Goal: Check status: Check status

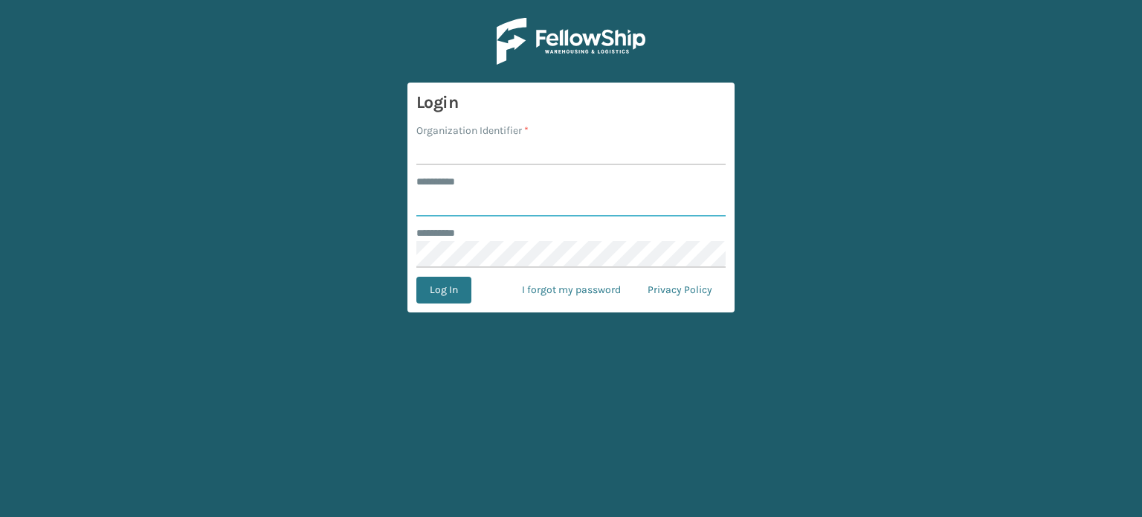
type input "*******"
click at [471, 149] on input "Organization Identifier *" at bounding box center [570, 151] width 309 height 27
type input "CDD"
click at [454, 285] on button "Log In" at bounding box center [443, 290] width 55 height 27
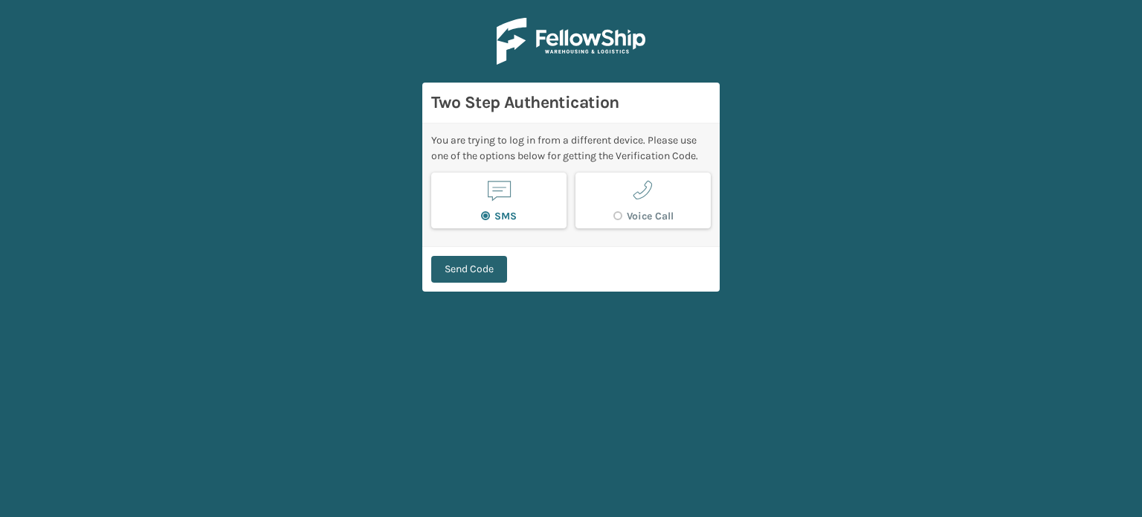
click at [468, 267] on button "Send Code" at bounding box center [469, 269] width 76 height 27
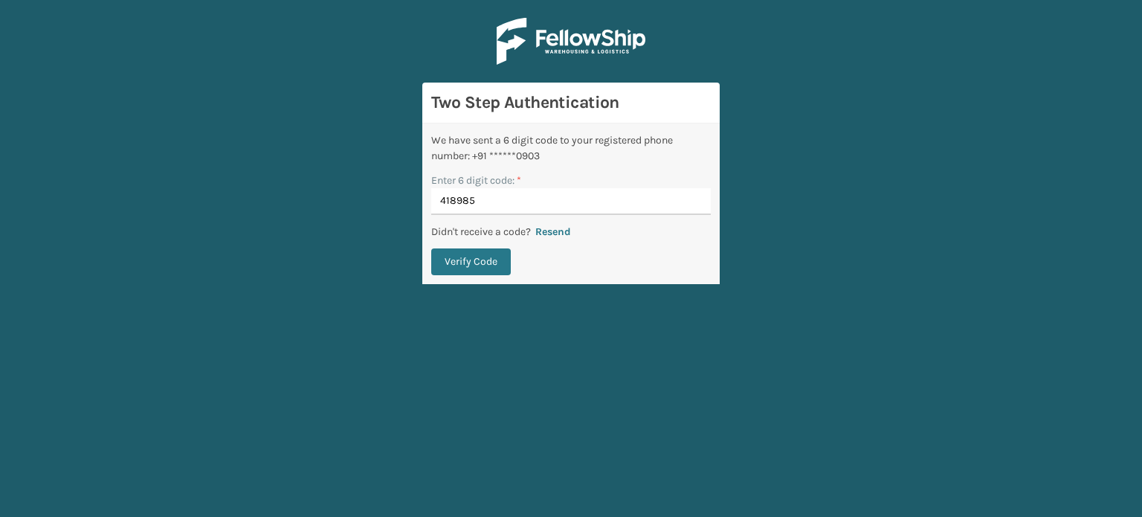
type input "418985"
click at [431, 248] on button "Verify Code" at bounding box center [471, 261] width 80 height 27
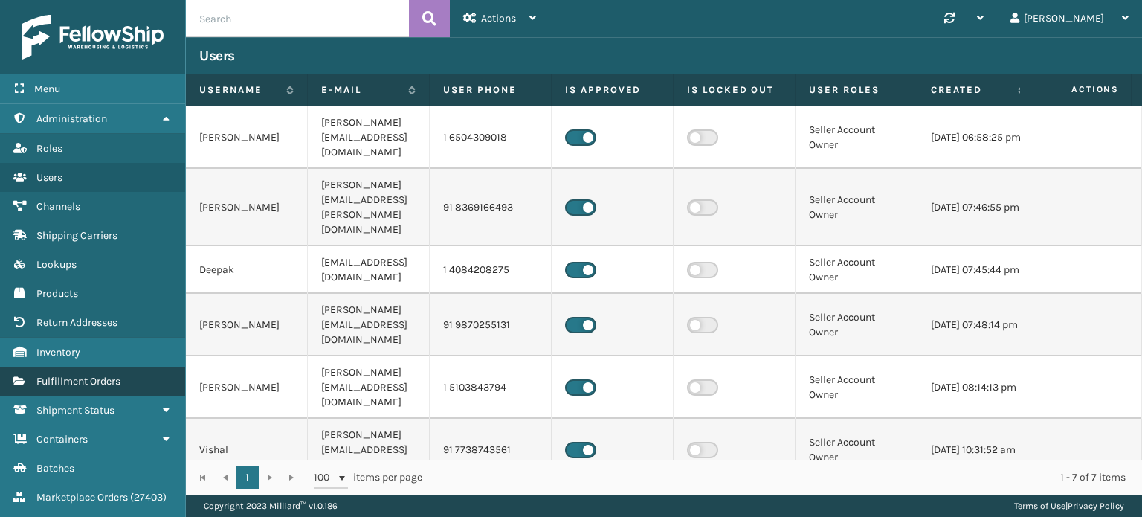
click at [112, 389] on link "Fulfillment Orders" at bounding box center [92, 381] width 185 height 29
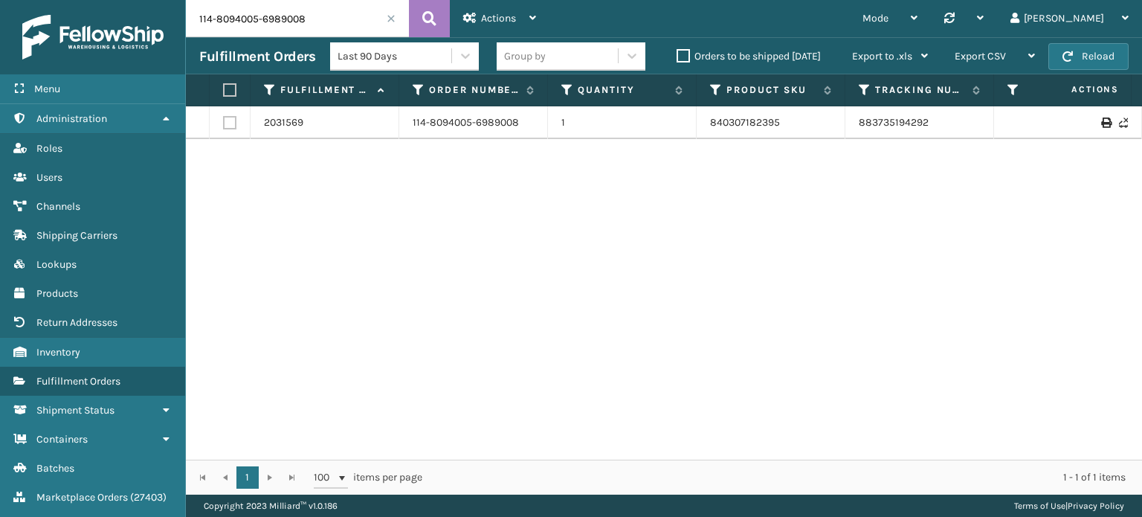
click at [396, 19] on input "114-8094005-6989008" at bounding box center [297, 18] width 223 height 37
click at [390, 17] on span at bounding box center [391, 18] width 9 height 9
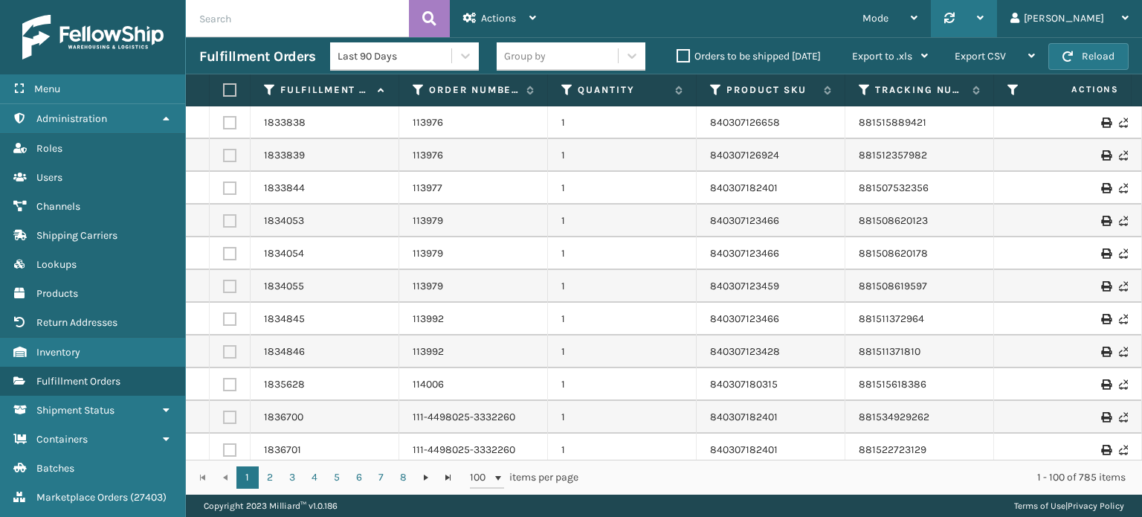
click at [997, 20] on div "Synchronise all channels" at bounding box center [964, 18] width 66 height 37
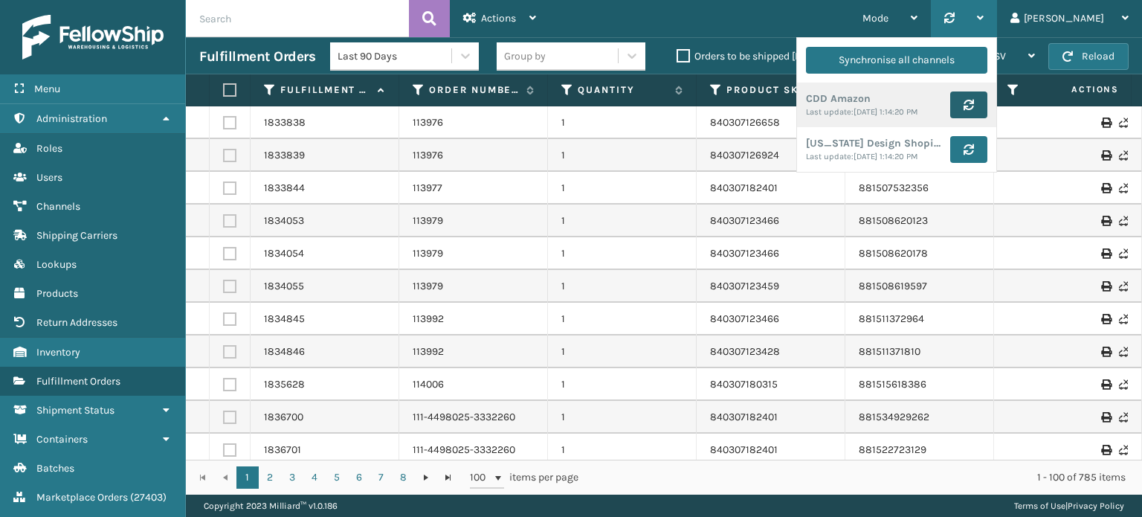
click at [988, 110] on button "submit" at bounding box center [968, 104] width 37 height 27
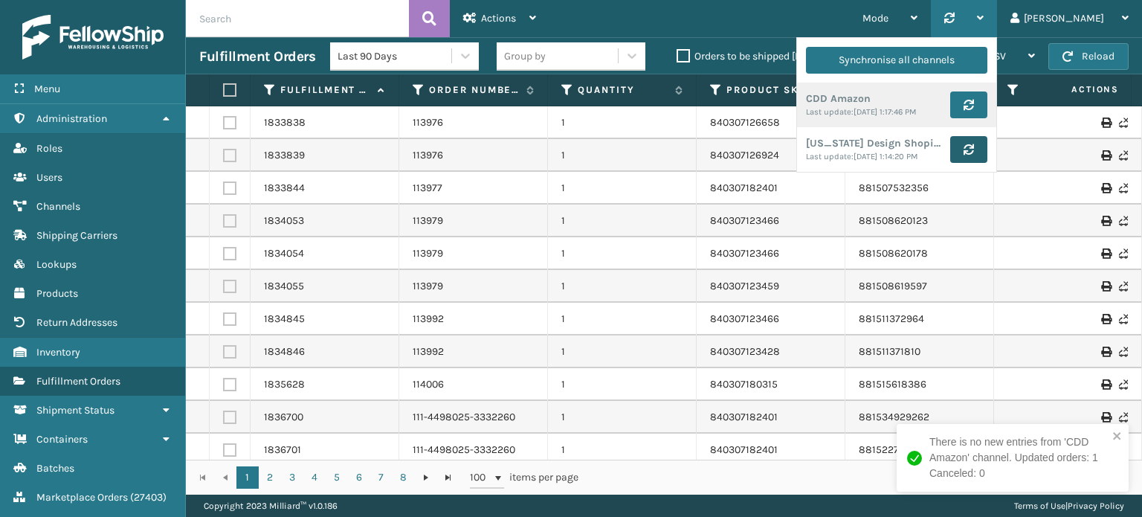
click at [988, 161] on button "submit" at bounding box center [968, 149] width 37 height 27
click at [301, 34] on input "text" at bounding box center [297, 18] width 223 height 37
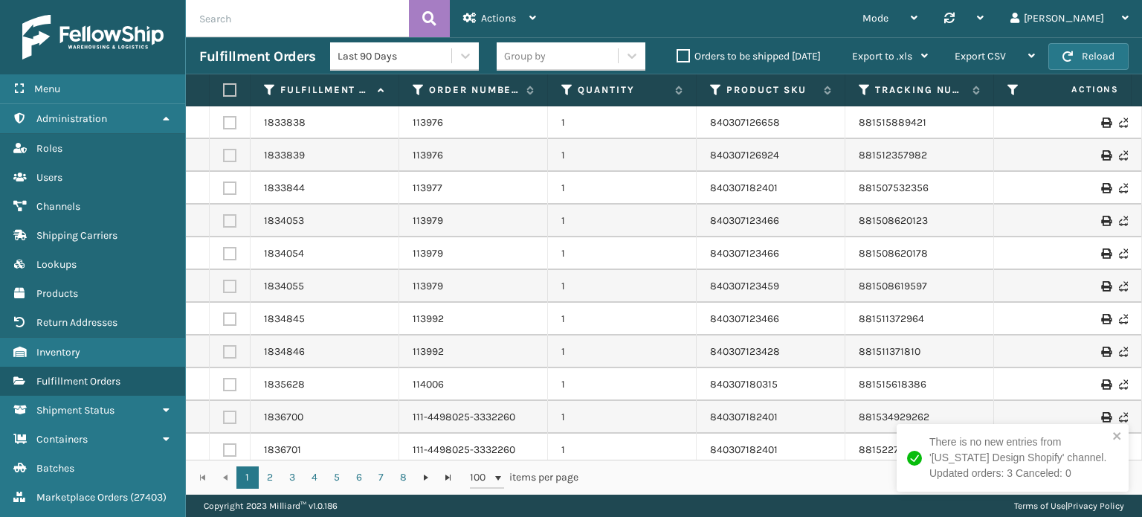
click at [345, 19] on input "text" at bounding box center [297, 18] width 223 height 37
click at [790, 30] on div "Mode Regular Mode Picking Mode Labeling Mode Palletizing Mode Exit Scan Mode Sy…" at bounding box center [846, 18] width 593 height 37
click at [984, 17] on icon at bounding box center [980, 18] width 7 height 10
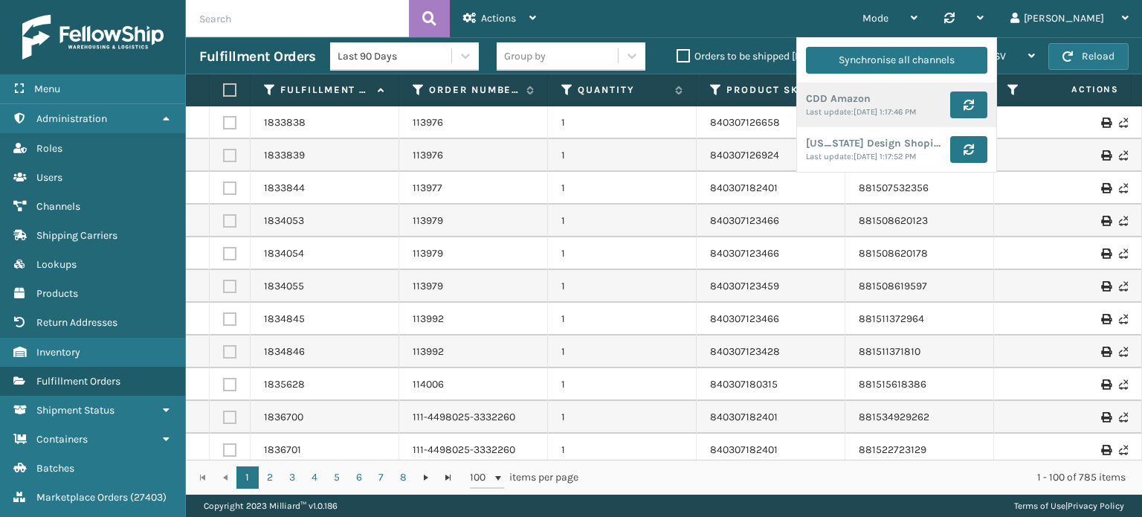
click at [211, 8] on input "text" at bounding box center [297, 18] width 223 height 37
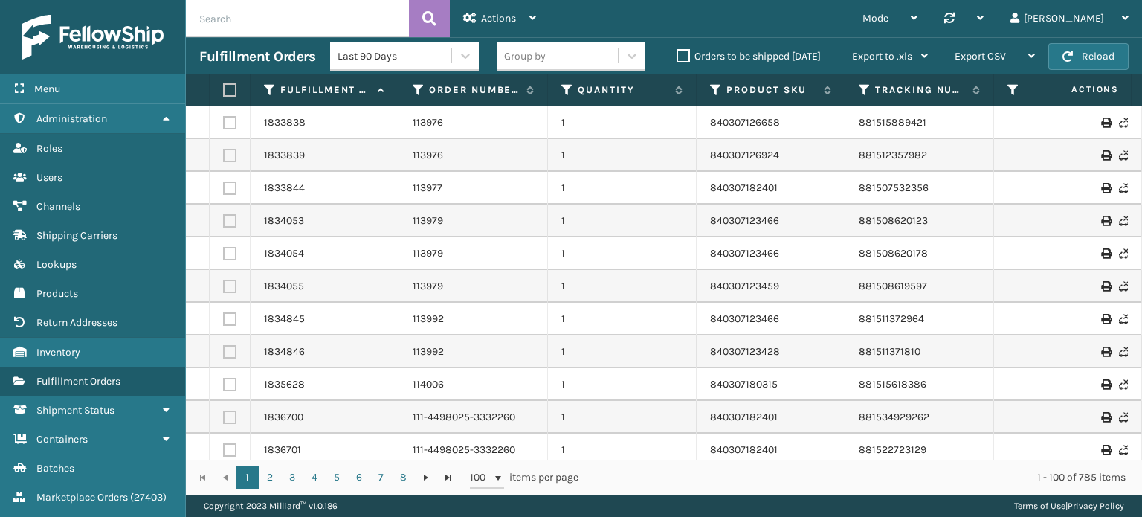
paste input "112-2341614-3959433"
type input "112-2341614-3959433"
